Goal: Task Accomplishment & Management: Manage account settings

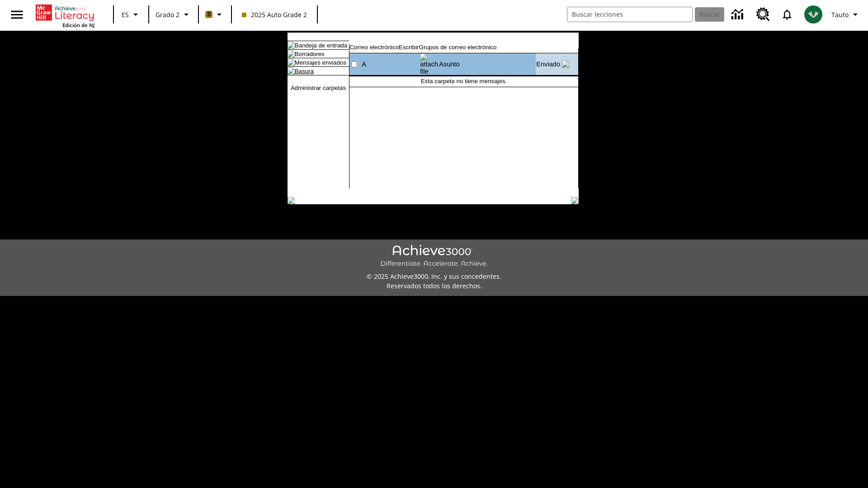
click at [297, 75] on link "Basura" at bounding box center [304, 71] width 19 height 7
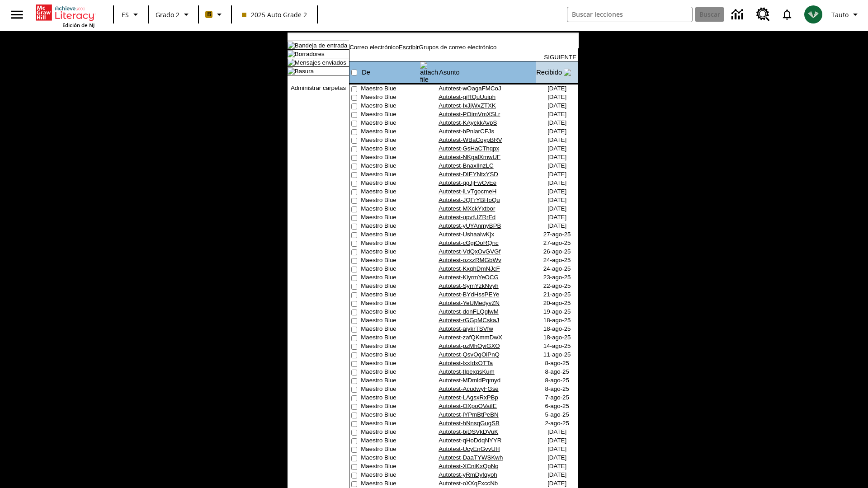
click at [419, 51] on link "Escribir" at bounding box center [409, 47] width 20 height 7
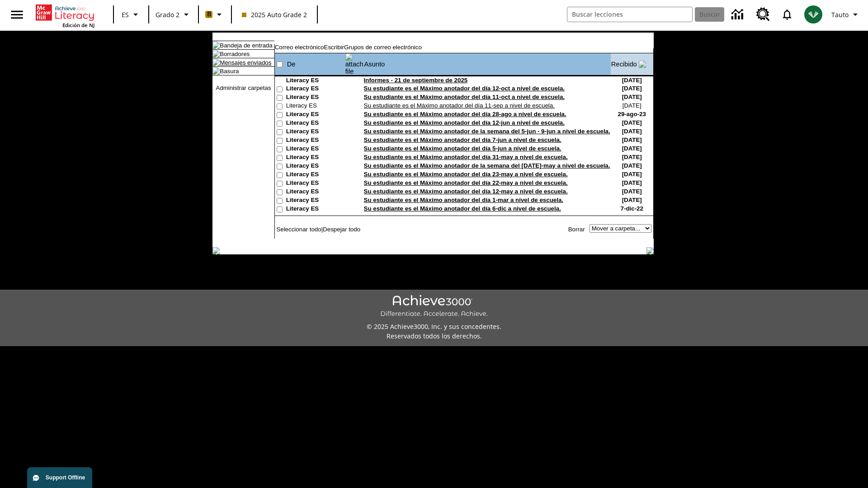
click at [241, 66] on link "Mensajes enviados" at bounding box center [246, 62] width 52 height 7
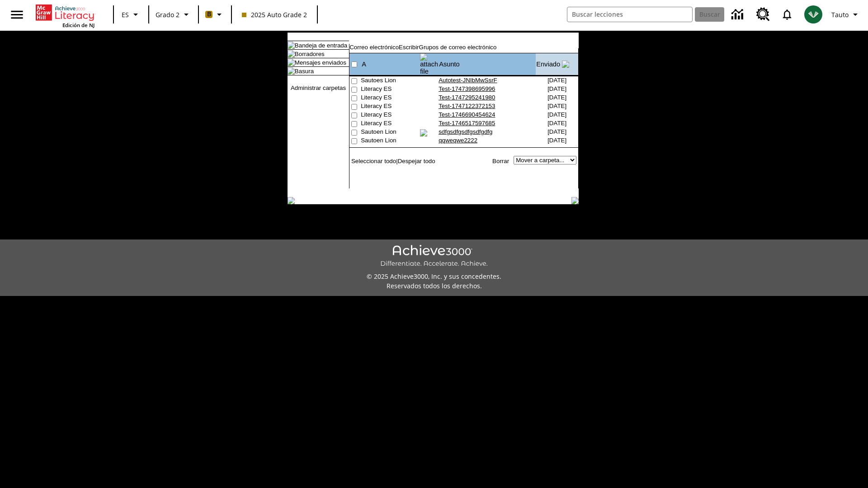
click at [353, 78] on input"] "checkbox" at bounding box center [354, 81] width 6 height 6
checkbox input"] "true"
click at [502, 160] on link "Borrar" at bounding box center [500, 161] width 17 height 7
